Goal: Use online tool/utility: Utilize a website feature to perform a specific function

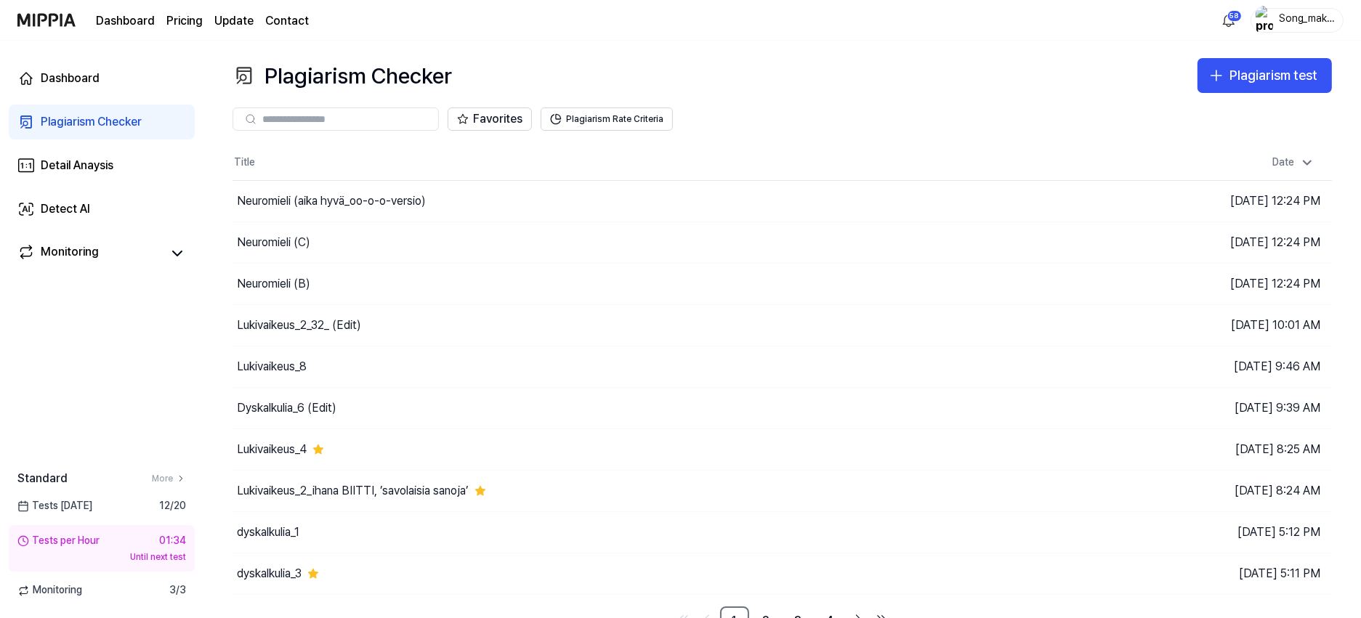
scroll to position [19, 0]
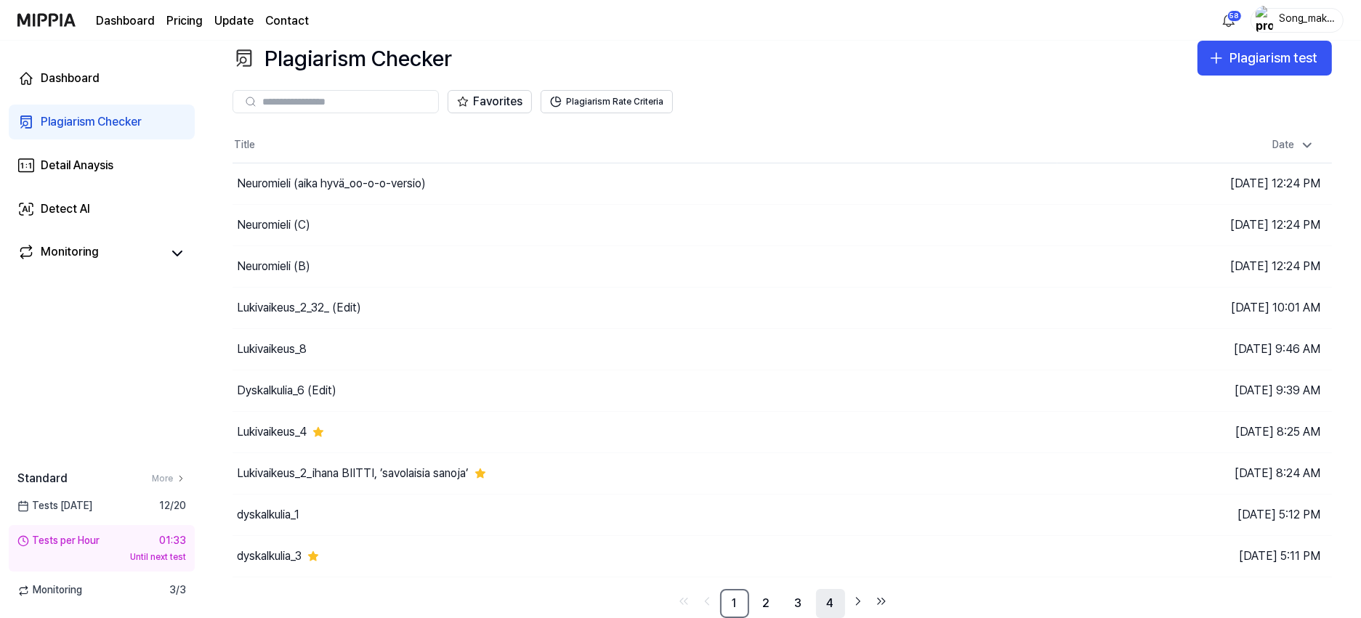
click at [831, 600] on link "4" at bounding box center [830, 603] width 29 height 29
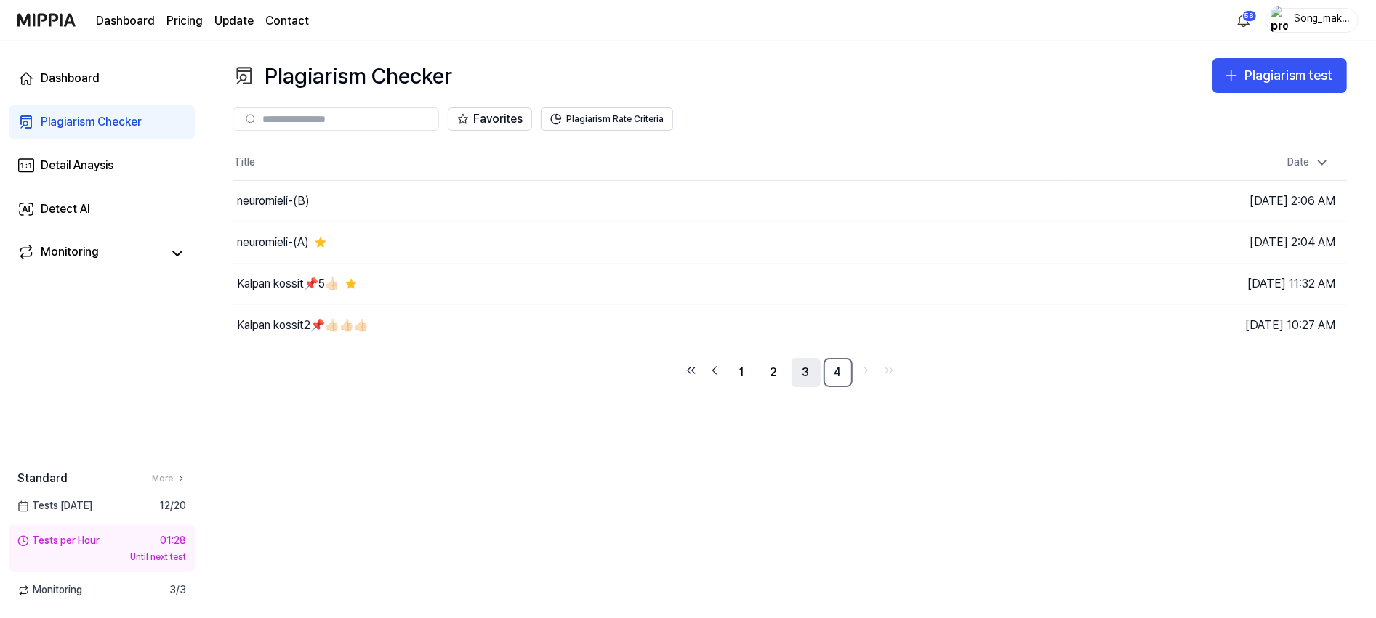
click at [802, 368] on link "3" at bounding box center [805, 372] width 29 height 29
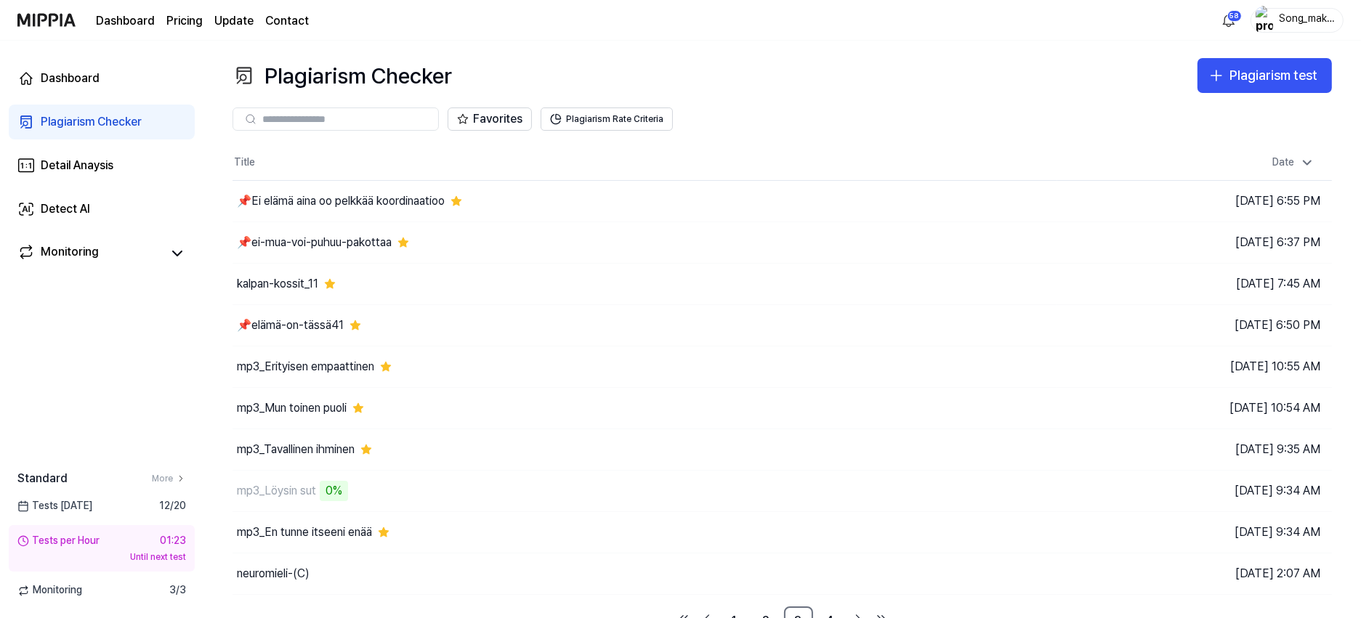
scroll to position [19, 0]
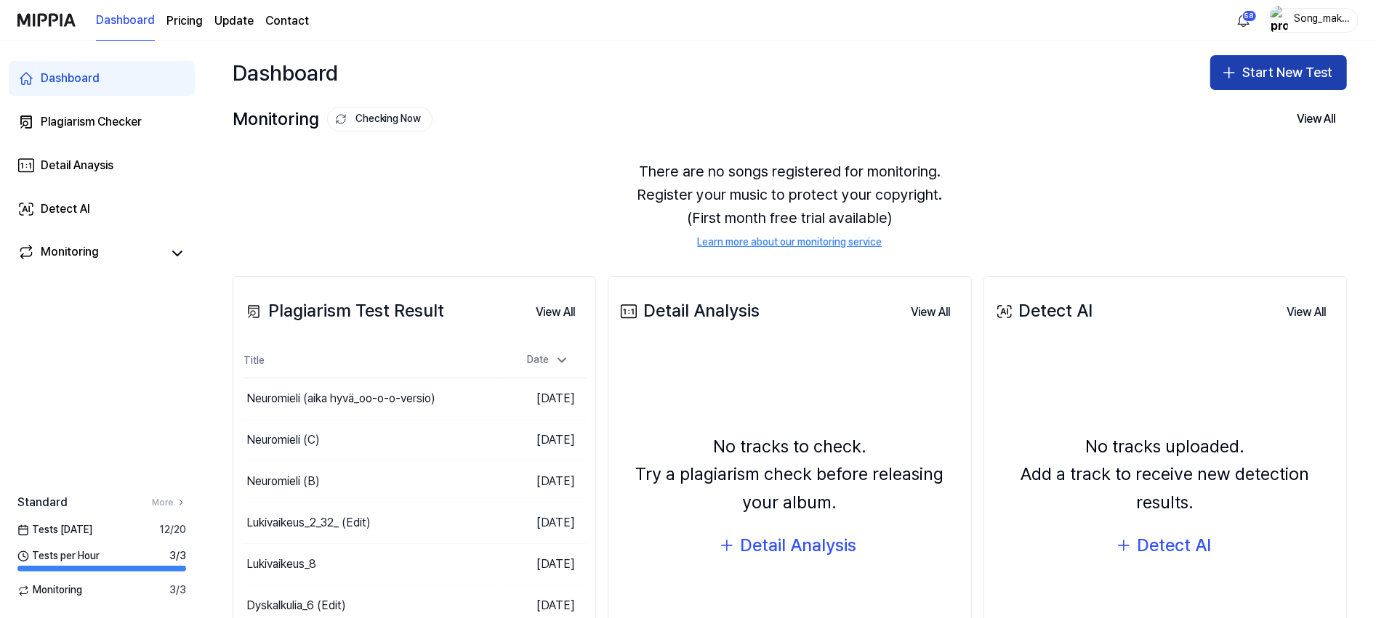
click at [1275, 73] on button "Start New Test" at bounding box center [1278, 72] width 137 height 35
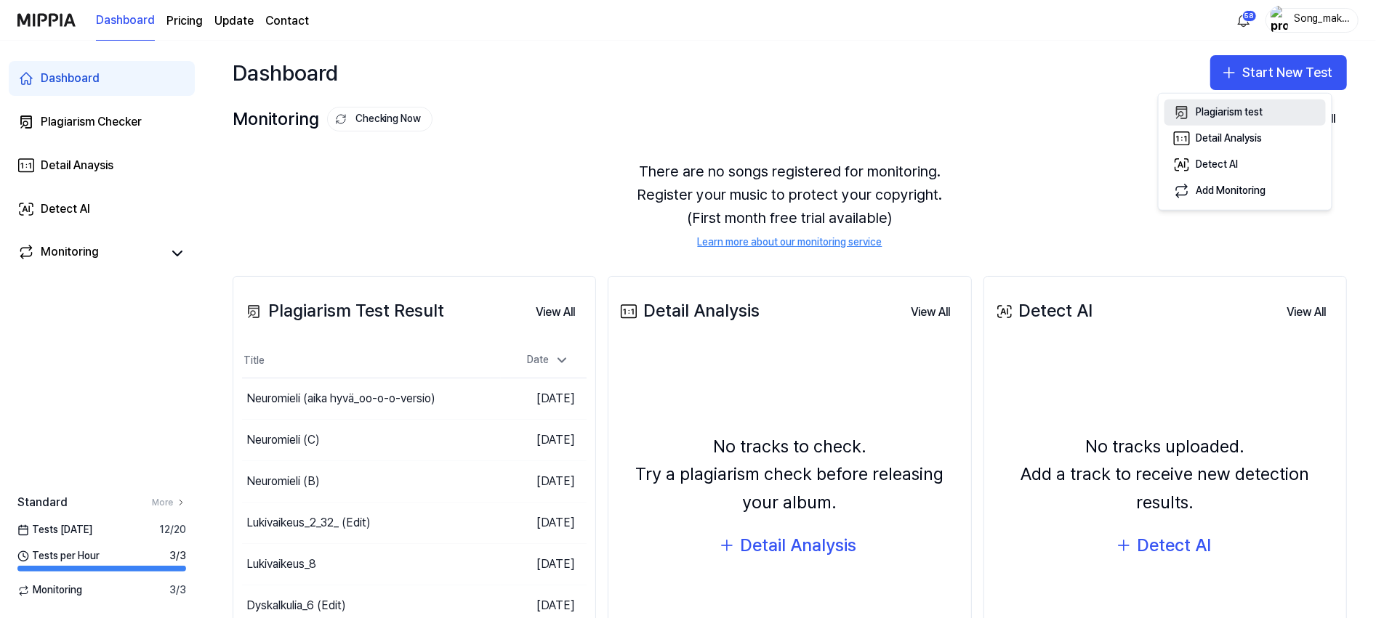
click at [1257, 113] on div "Plagiarism test" at bounding box center [1229, 112] width 67 height 15
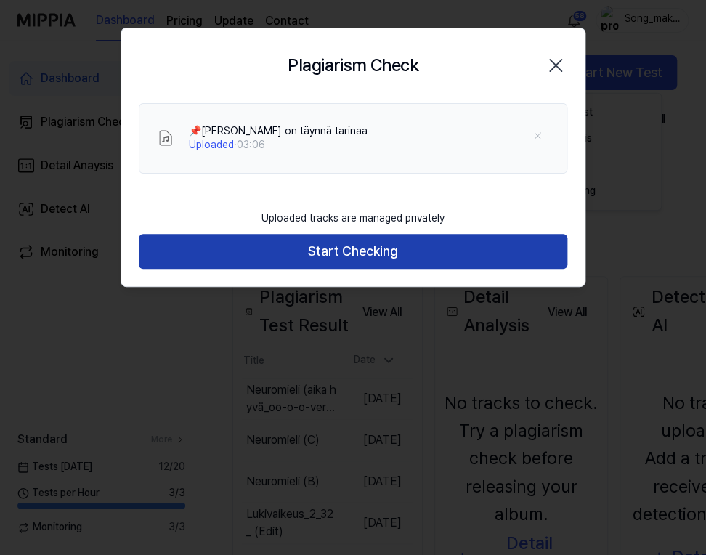
click at [408, 243] on button "Start Checking" at bounding box center [353, 251] width 429 height 35
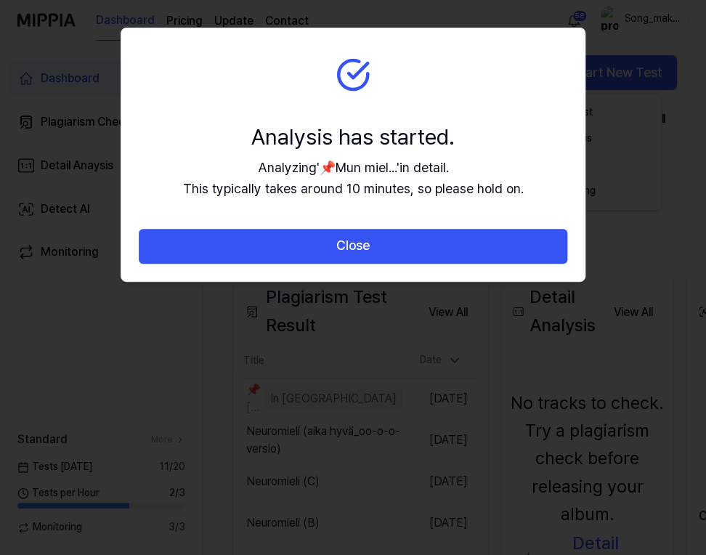
click at [408, 243] on button "Close" at bounding box center [353, 246] width 429 height 35
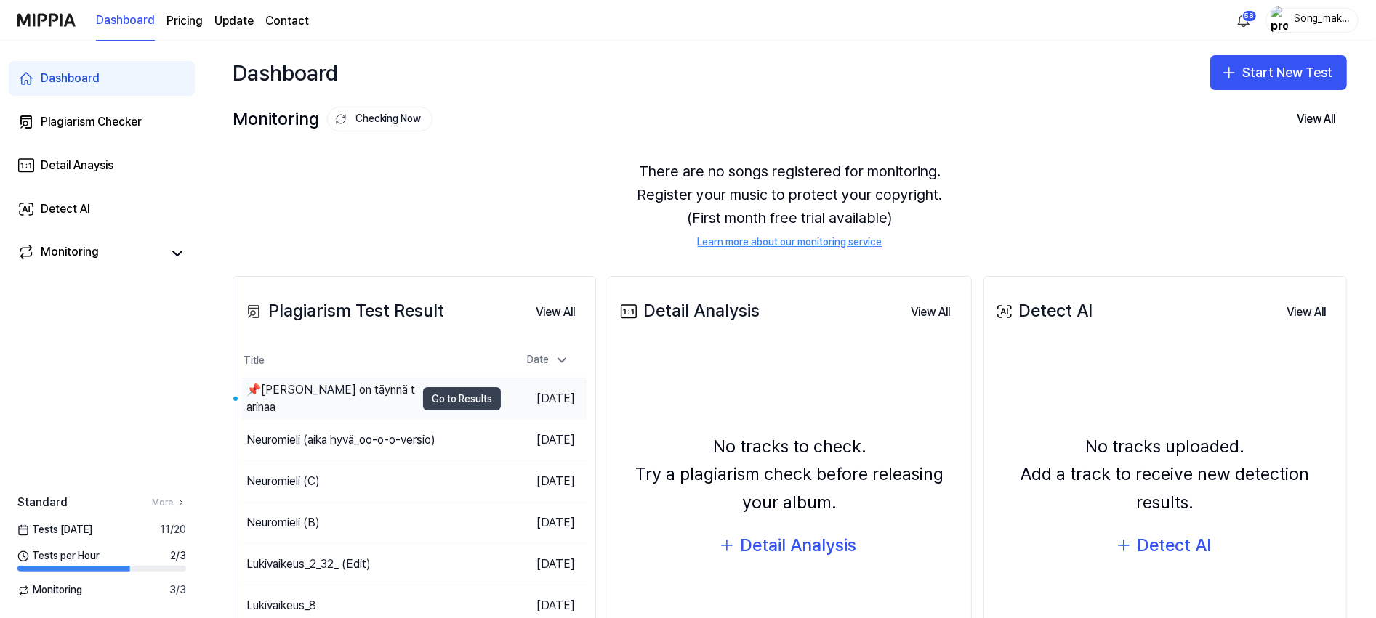
click at [461, 389] on button "Go to Results" at bounding box center [462, 398] width 78 height 23
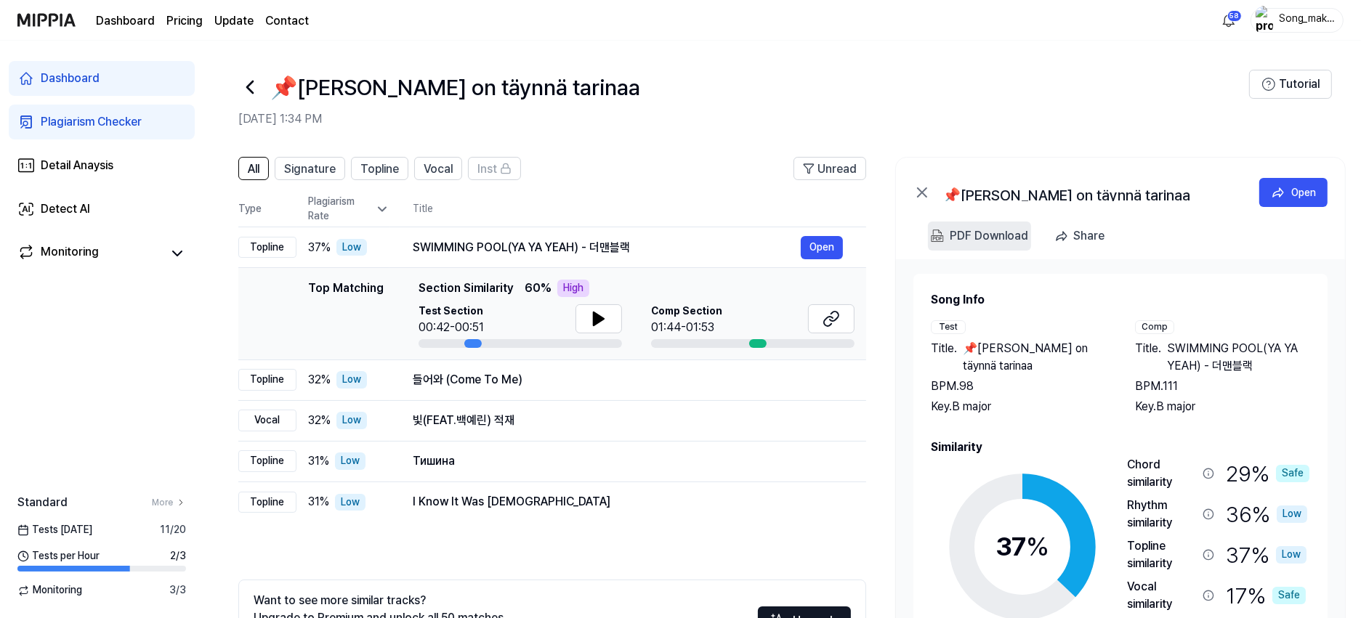
click at [996, 238] on div "PDF Download" at bounding box center [989, 236] width 78 height 19
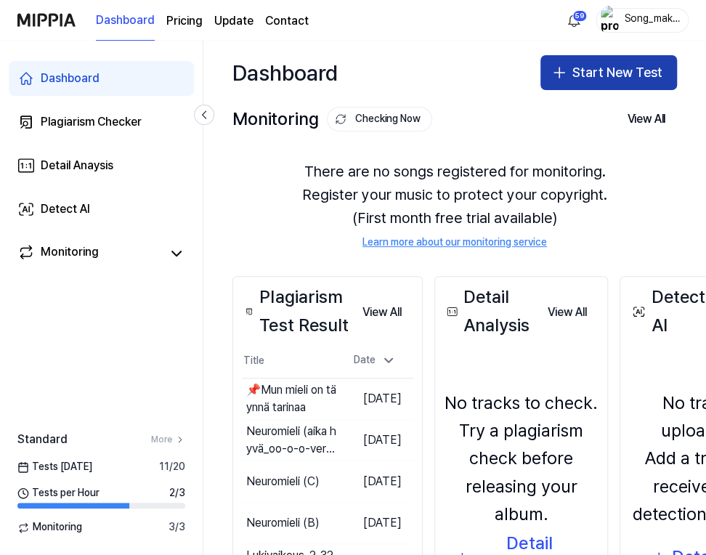
click at [619, 70] on button "Start New Test" at bounding box center [609, 72] width 137 height 35
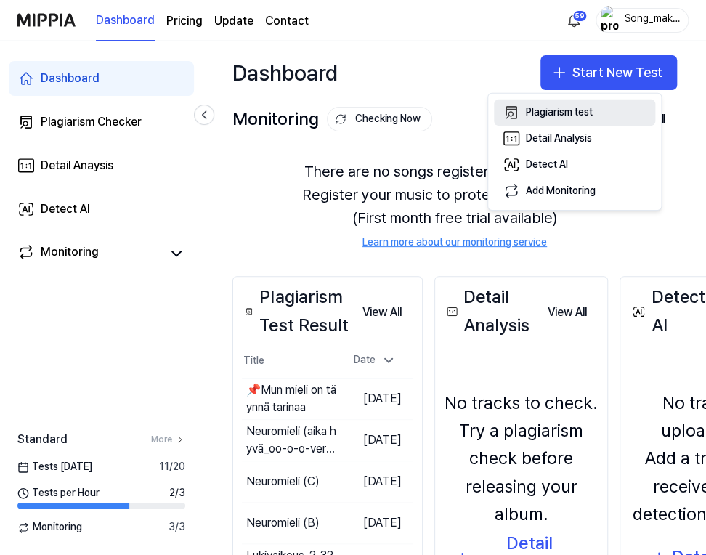
click at [582, 108] on div "Plagiarism test" at bounding box center [559, 112] width 67 height 15
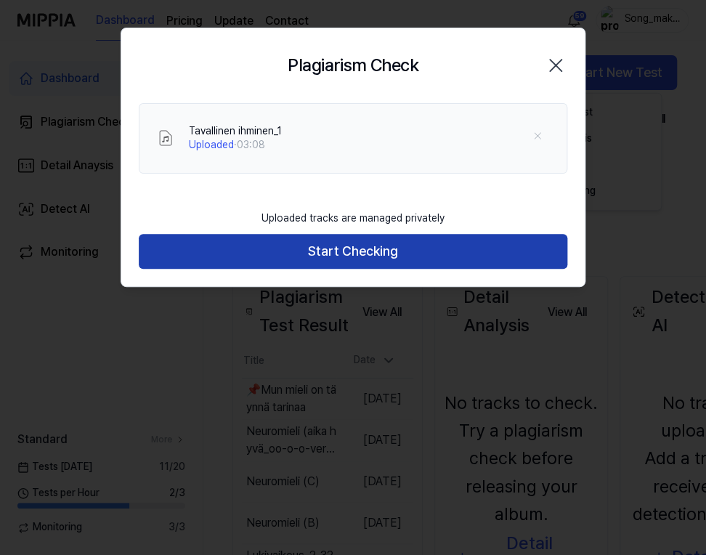
click at [437, 254] on button "Start Checking" at bounding box center [353, 251] width 429 height 35
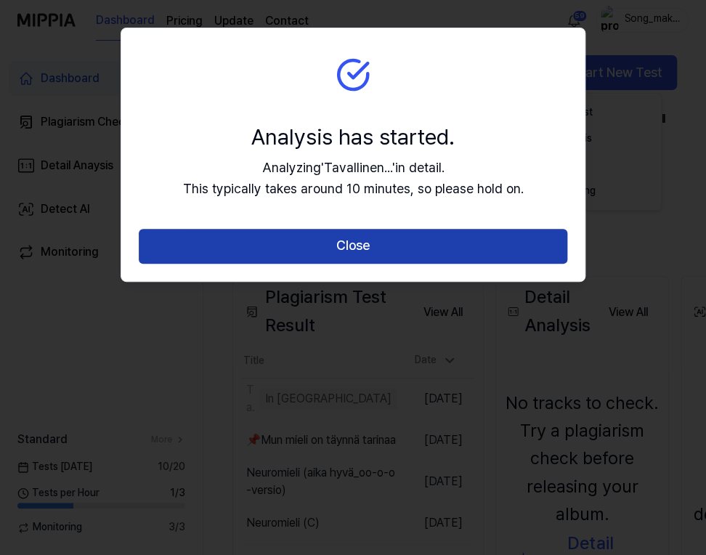
click at [438, 243] on button "Close" at bounding box center [353, 246] width 429 height 35
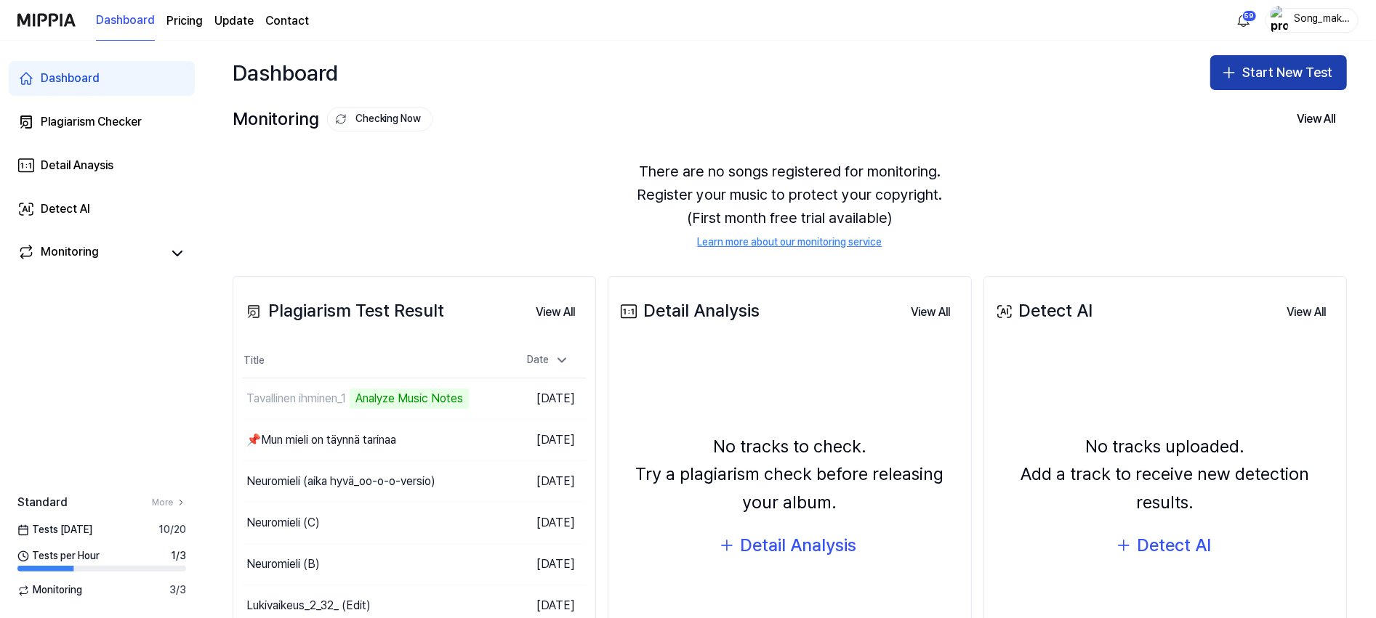
click at [1275, 78] on button "Start New Test" at bounding box center [1278, 72] width 137 height 35
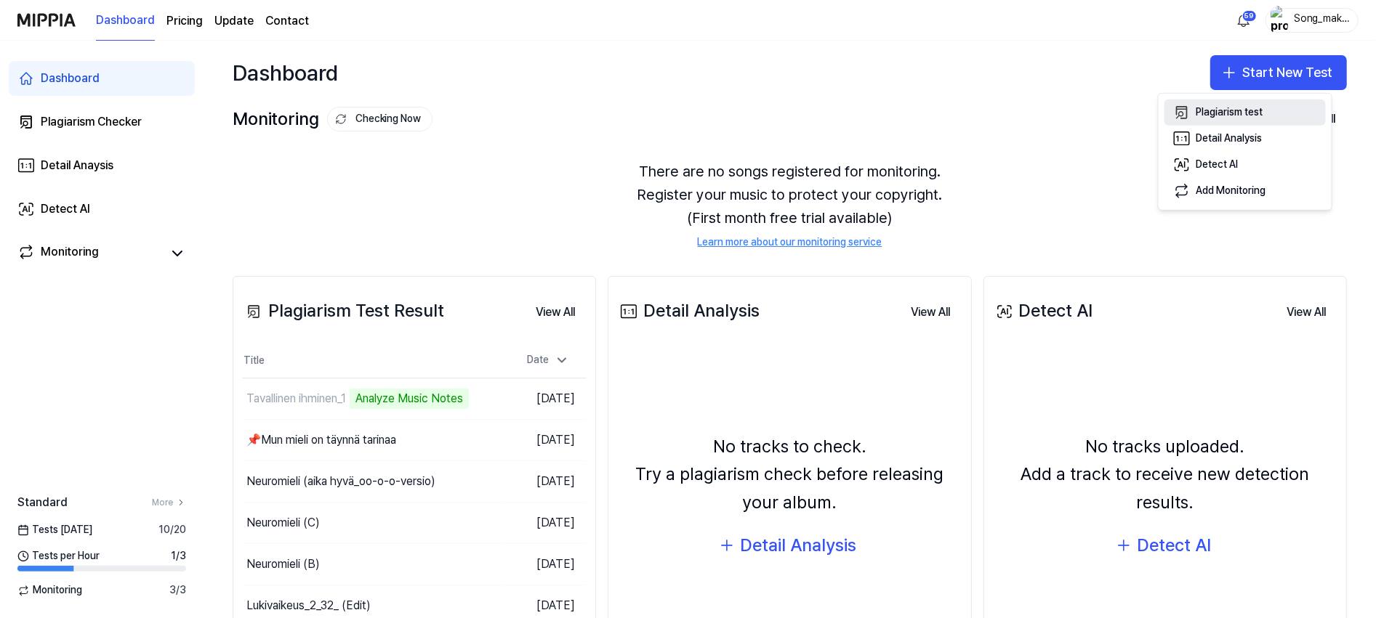
click at [1262, 108] on div "Plagiarism test" at bounding box center [1229, 112] width 67 height 15
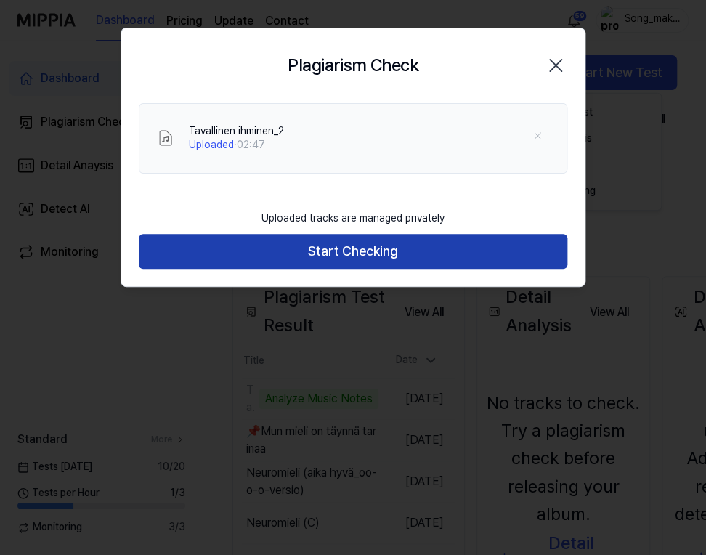
click at [458, 253] on button "Start Checking" at bounding box center [353, 251] width 429 height 35
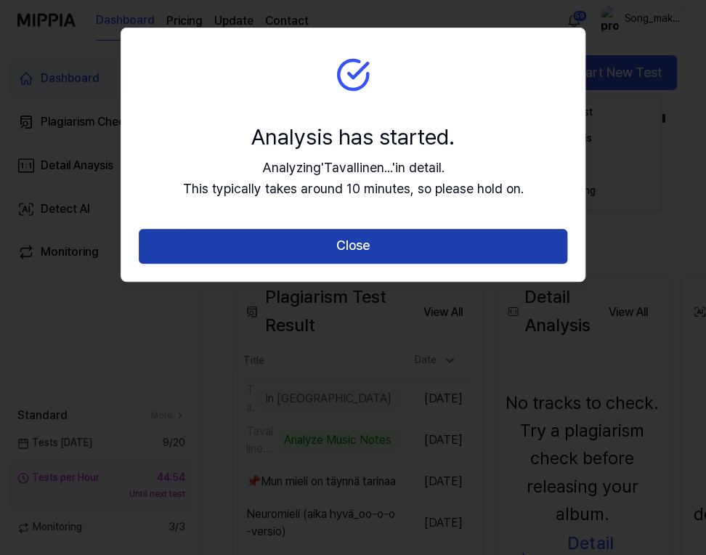
click at [458, 241] on button "Close" at bounding box center [353, 246] width 429 height 35
